Goal: Check status: Check status

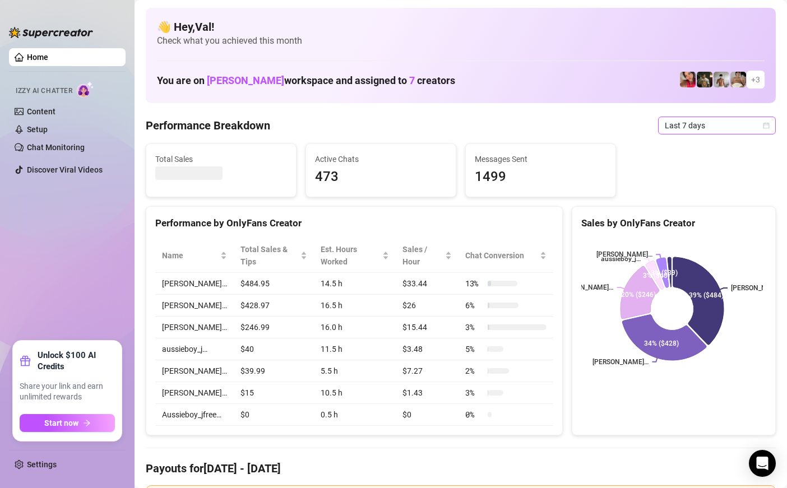
click at [763, 126] on icon "calendar" at bounding box center [766, 125] width 7 height 7
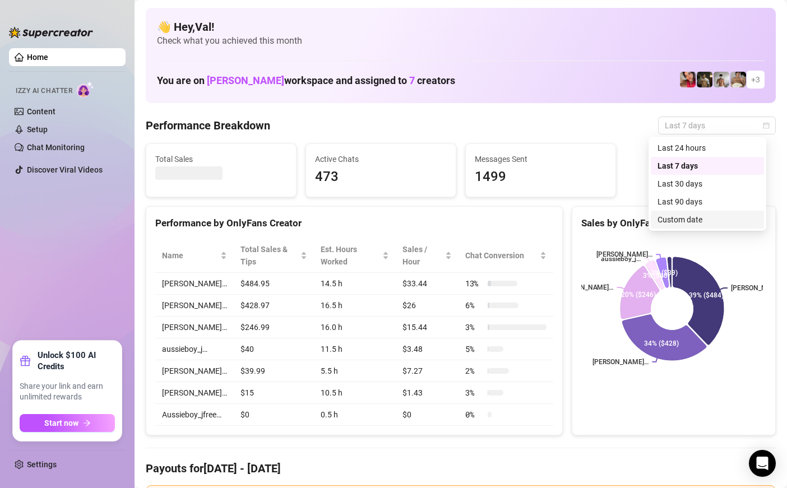
click at [696, 218] on div "Custom date" at bounding box center [708, 220] width 100 height 12
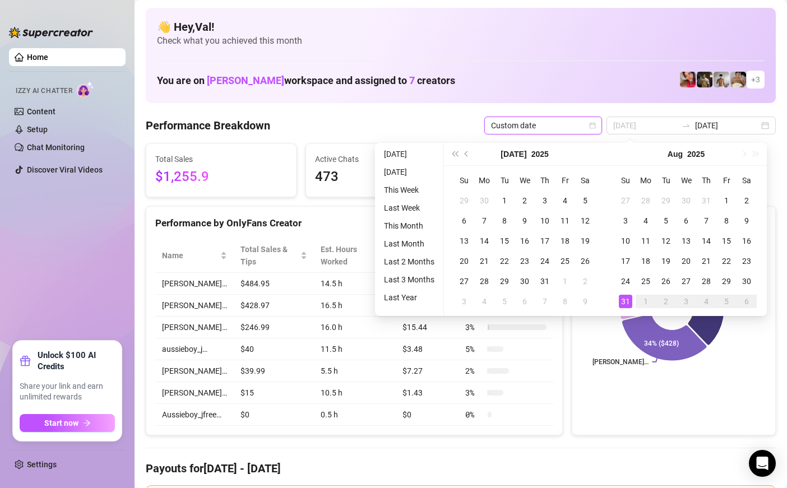
type input "[DATE]"
click at [626, 301] on div "31" at bounding box center [625, 301] width 13 height 13
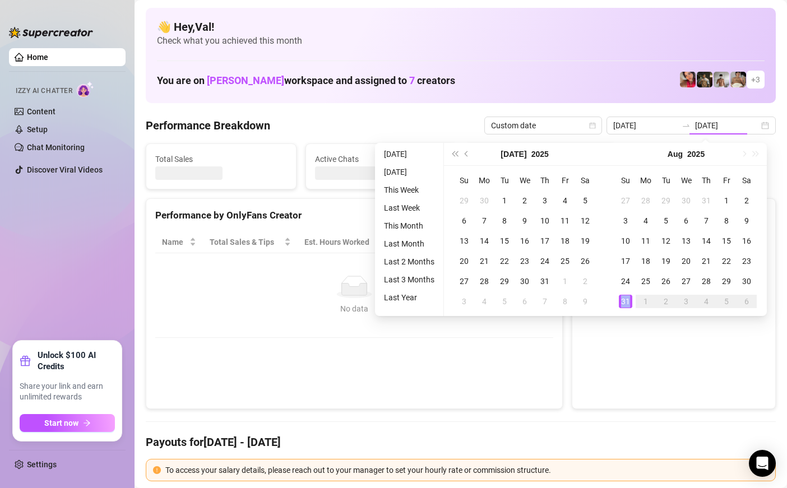
type input "[DATE]"
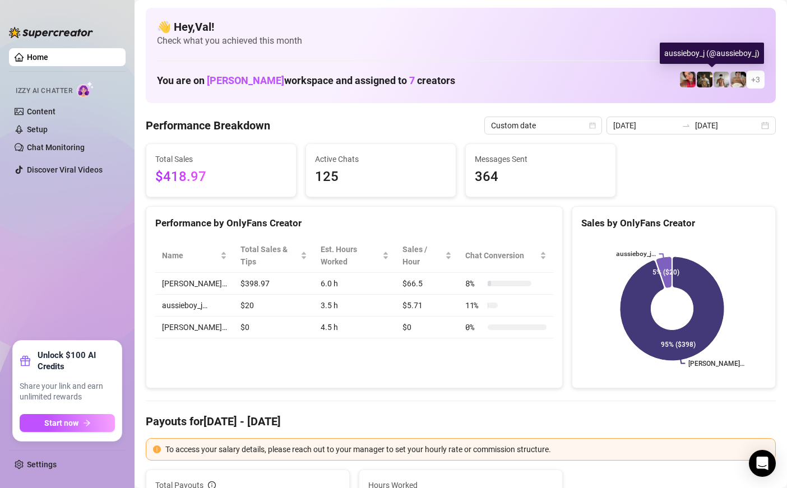
click at [714, 74] on img at bounding box center [722, 80] width 16 height 16
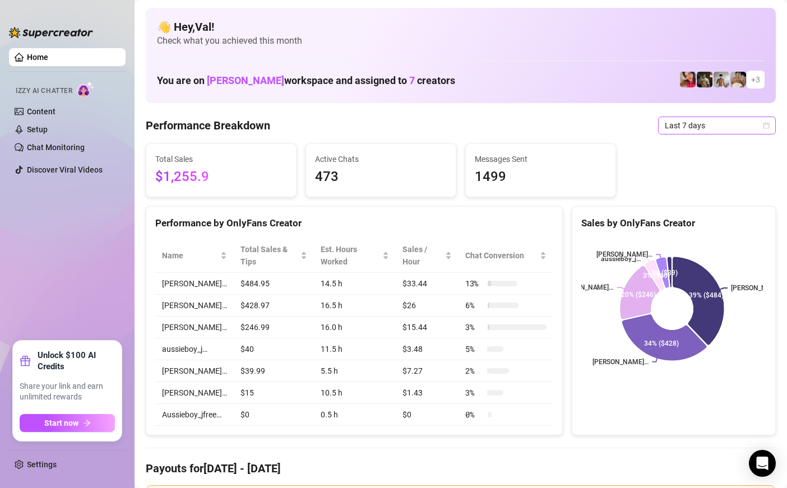
click at [763, 126] on icon "calendar" at bounding box center [766, 125] width 7 height 7
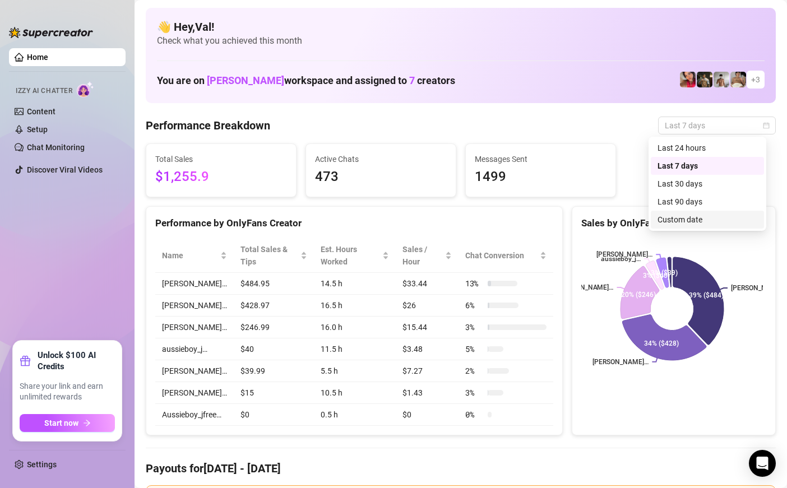
click at [684, 213] on div "Custom date" at bounding box center [707, 220] width 113 height 18
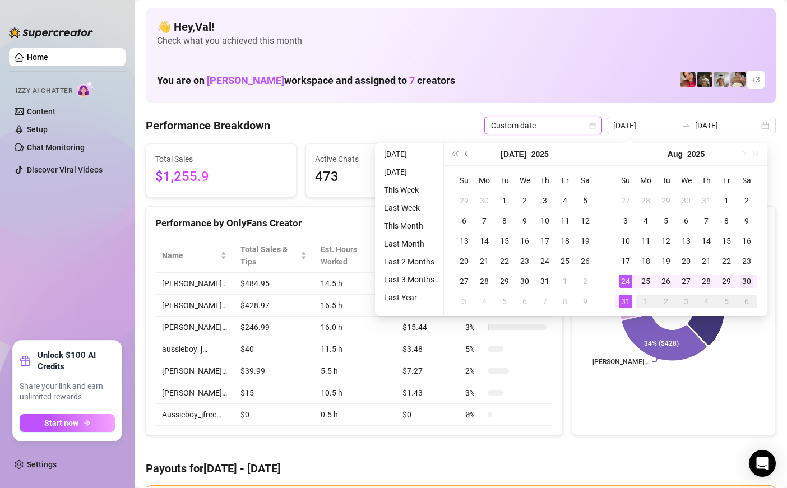
type input "[DATE]"
click at [750, 281] on div "30" at bounding box center [746, 281] width 13 height 13
type input "[DATE]"
click at [748, 275] on div "30" at bounding box center [746, 281] width 13 height 13
type input "[DATE]"
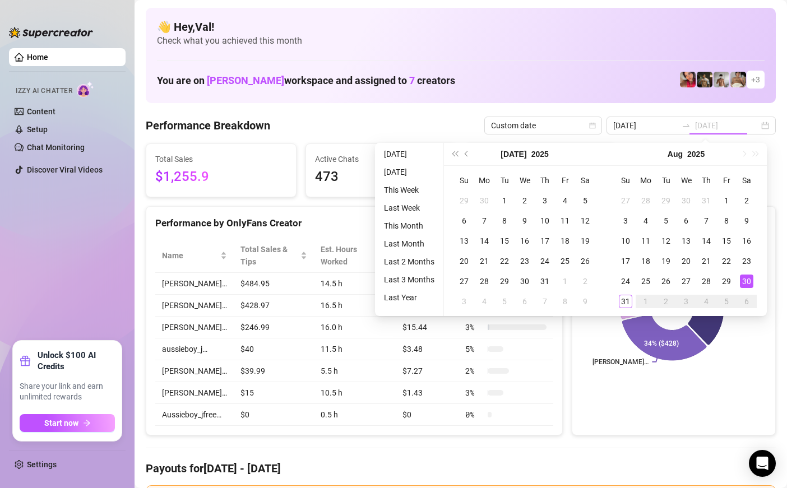
type input "[DATE]"
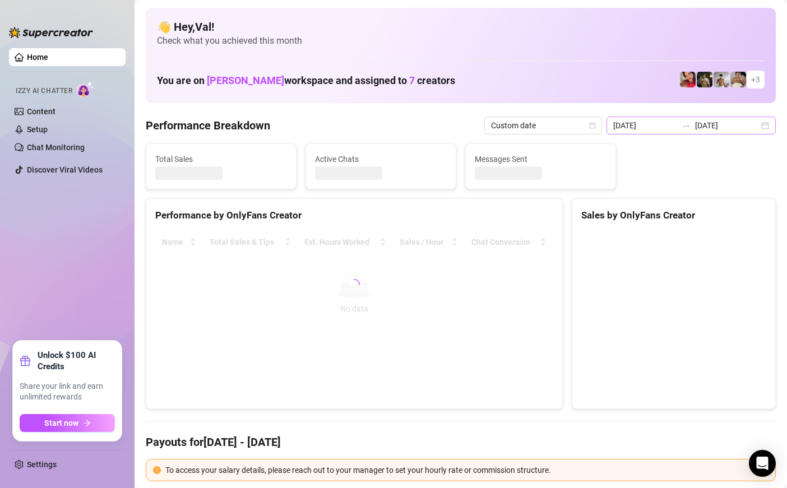
click at [756, 126] on div "[DATE] [DATE]" at bounding box center [691, 126] width 169 height 18
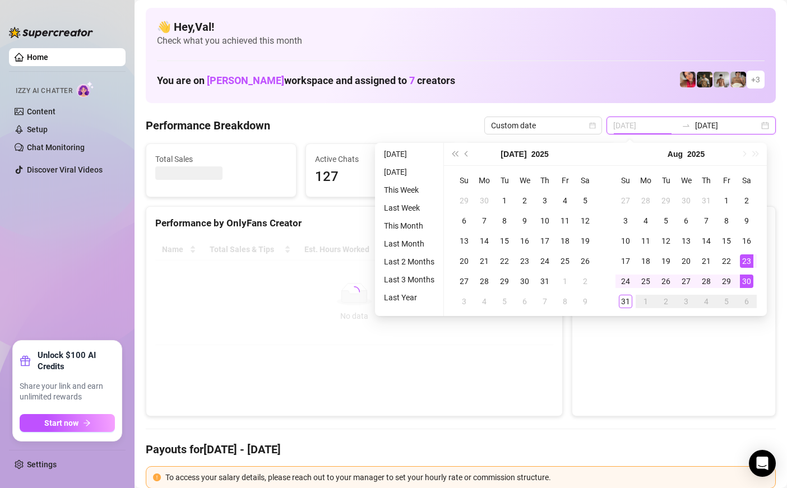
type input "[DATE]"
click at [746, 281] on div "30" at bounding box center [746, 281] width 13 height 13
type input "[DATE]"
click at [625, 302] on div "31" at bounding box center [625, 301] width 13 height 13
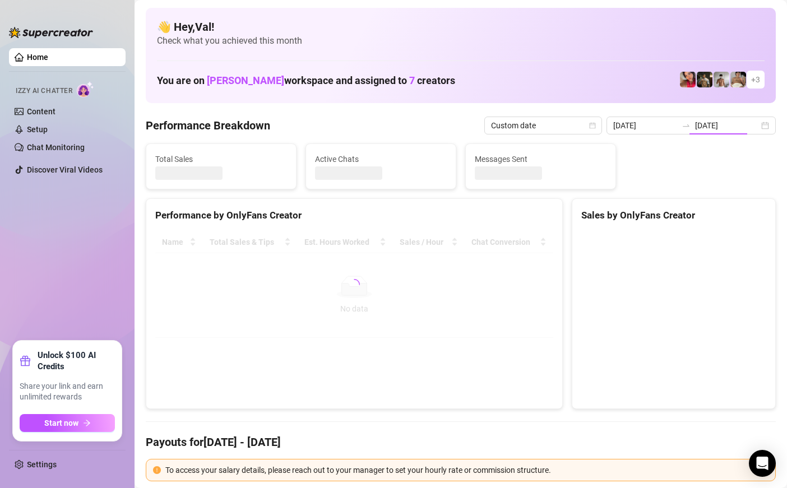
type input "[DATE]"
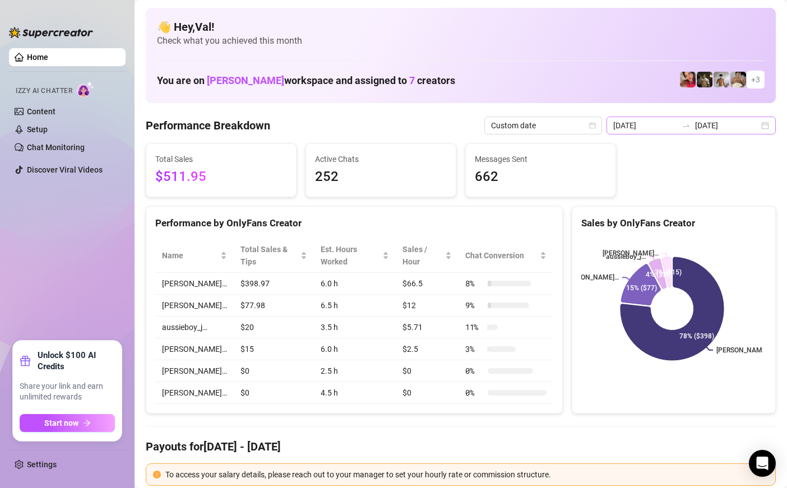
click at [755, 125] on div "[DATE] [DATE]" at bounding box center [691, 126] width 169 height 18
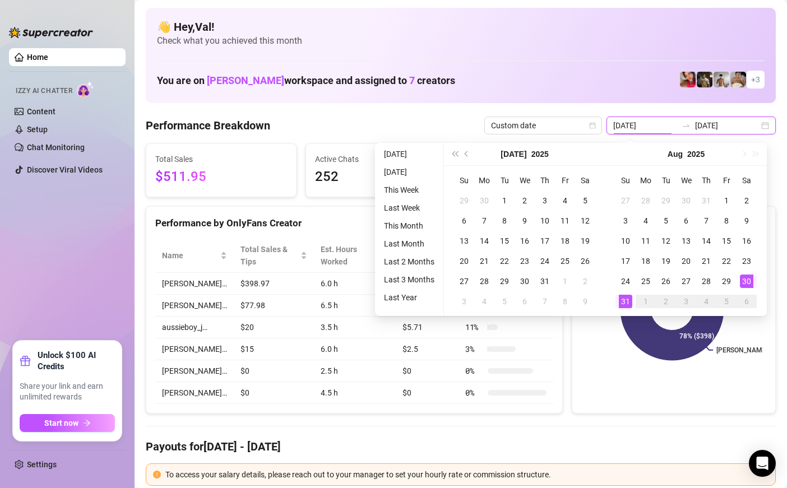
type input "[DATE]"
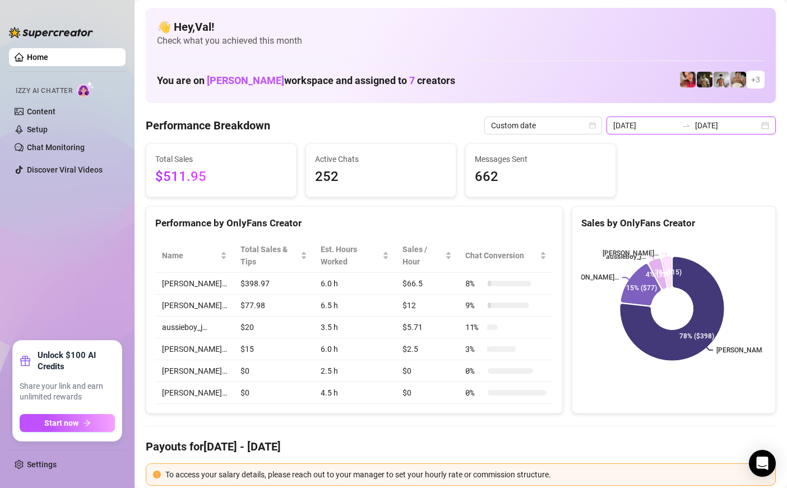
click at [757, 127] on div "[DATE] [DATE]" at bounding box center [691, 126] width 169 height 18
